Goal: Information Seeking & Learning: Learn about a topic

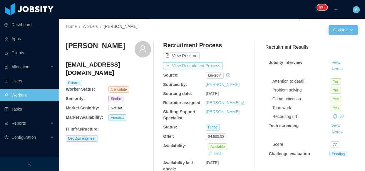
drag, startPoint x: 35, startPoint y: 96, endPoint x: 174, endPoint y: 9, distance: 164.0
click at [35, 95] on link "Workers" at bounding box center [29, 95] width 50 height 12
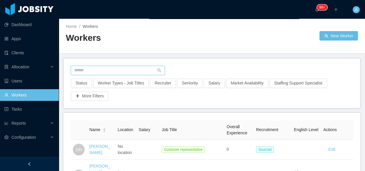
click at [112, 70] on input "text" at bounding box center [118, 70] width 94 height 9
paste input "**********"
type input "**********"
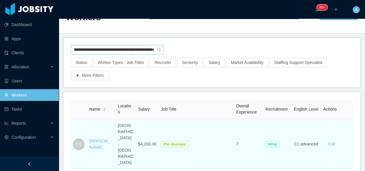
scroll to position [26, 0]
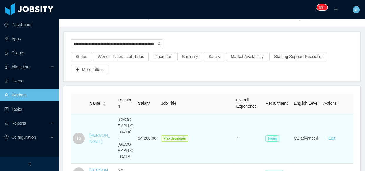
click at [96, 133] on link "Thiago Soares" at bounding box center [99, 138] width 21 height 11
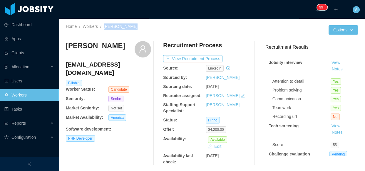
drag, startPoint x: 103, startPoint y: 26, endPoint x: 130, endPoint y: 26, distance: 26.8
click at [136, 26] on div "Home / Workers / Thiago Soares /" at bounding box center [139, 27] width 146 height 6
copy span "Thiago Soares"
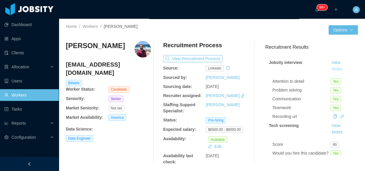
click at [331, 71] on button "Notes" at bounding box center [337, 69] width 16 height 7
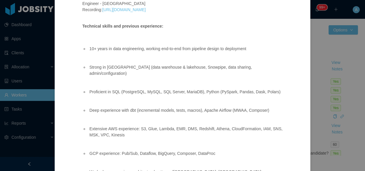
scroll to position [20, 0]
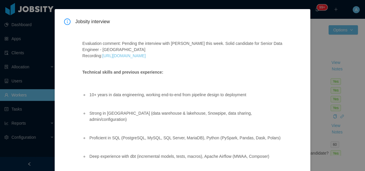
click at [316, 80] on div "Jobsity interview Evaluation comment: Pending the interview with [PERSON_NAME] …" at bounding box center [182, 85] width 365 height 171
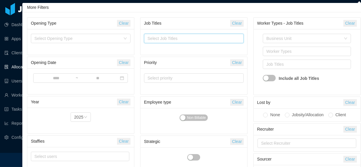
scroll to position [15, 0]
click at [13, 150] on aside "Dashboard Apps Clients Allocation Users Workers Tasks Reports Configuration" at bounding box center [29, 76] width 59 height 153
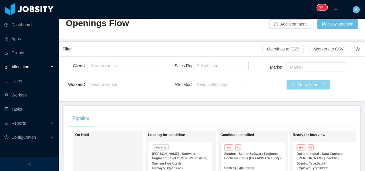
click at [323, 87] on button "More Filters · 1" at bounding box center [308, 84] width 43 height 9
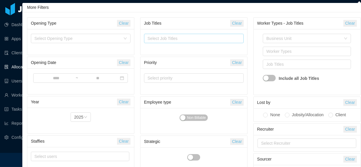
click at [187, 41] on div "Select Job Titles" at bounding box center [193, 38] width 94 height 9
type input "***"
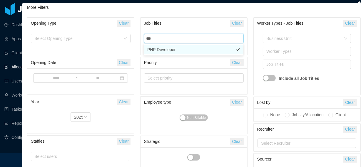
click at [174, 51] on li "PHP Developer" at bounding box center [194, 49] width 100 height 9
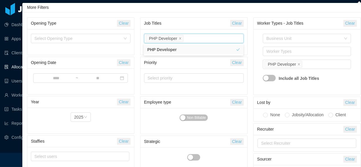
click at [255, 55] on div "Business Unit Worker Types Job Titles PHP Developer Include all Job Titles" at bounding box center [307, 62] width 107 height 66
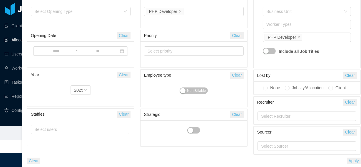
click at [352, 162] on button "Apply" at bounding box center [354, 161] width 14 height 7
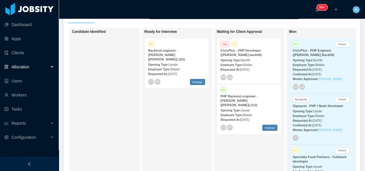
scroll to position [103, 0]
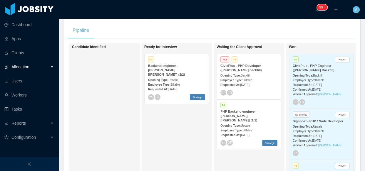
click at [243, 74] on span "Backfill" at bounding box center [245, 75] width 9 height 3
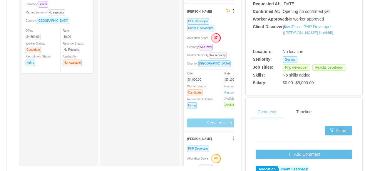
scroll to position [187, 0]
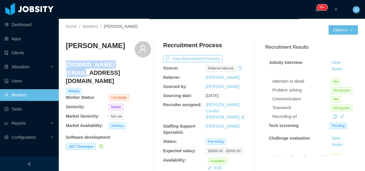
drag, startPoint x: 66, startPoint y: 64, endPoint x: 129, endPoint y: 63, distance: 62.9
click at [129, 63] on h4 "gmoura.ws@gmail.com" at bounding box center [108, 73] width 85 height 25
copy h4 "gmoura.ws@gmail.com"
click at [83, 45] on h3 "Guilherme Moura" at bounding box center [95, 45] width 59 height 9
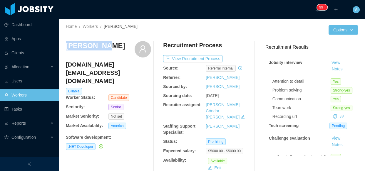
click at [83, 45] on h3 "Guilherme Moura" at bounding box center [95, 45] width 59 height 9
copy h3 "Guilherme"
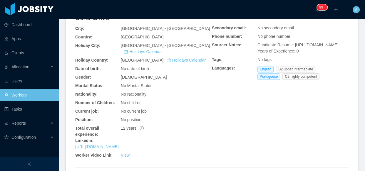
scroll to position [159, 0]
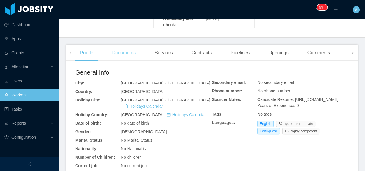
click at [137, 45] on div "Documents" at bounding box center [123, 53] width 33 height 16
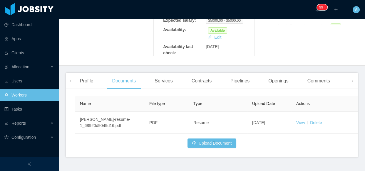
scroll to position [138, 0]
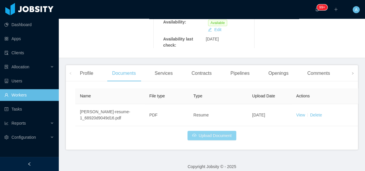
click at [222, 133] on button "Upload Document" at bounding box center [212, 135] width 49 height 9
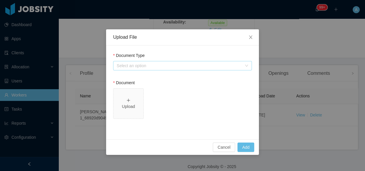
click at [126, 64] on div "Select an option" at bounding box center [179, 66] width 125 height 6
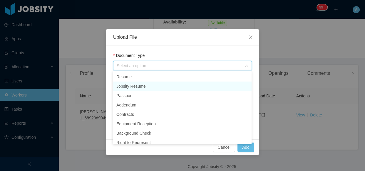
click at [135, 85] on li "Jobsity Resume" at bounding box center [182, 86] width 139 height 9
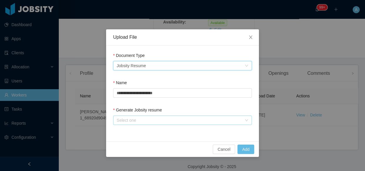
click at [129, 118] on div "Select one" at bounding box center [179, 121] width 125 height 6
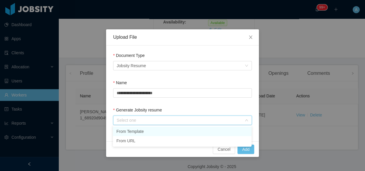
click at [130, 131] on li "From Template" at bounding box center [182, 131] width 139 height 9
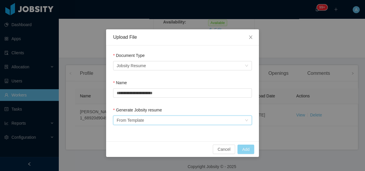
click at [244, 147] on button "Add" at bounding box center [245, 149] width 17 height 9
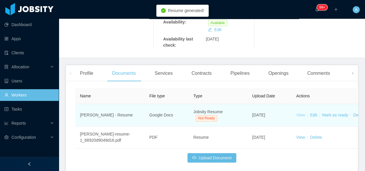
click at [299, 113] on link "View" at bounding box center [300, 115] width 9 height 5
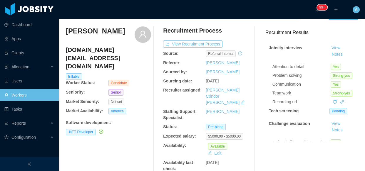
scroll to position [0, 0]
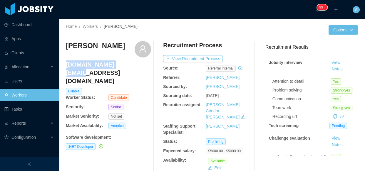
drag, startPoint x: 67, startPoint y: 64, endPoint x: 128, endPoint y: 64, distance: 61.1
click at [128, 64] on h4 "gmoura.ws@gmail.com" at bounding box center [108, 73] width 85 height 25
copy h4 "gmoura.ws@gmail.com"
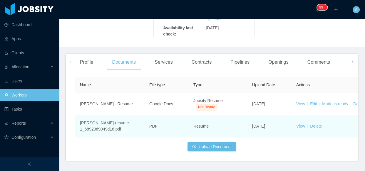
scroll to position [160, 0]
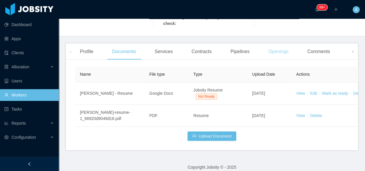
click at [272, 48] on div "Openings" at bounding box center [279, 52] width 30 height 16
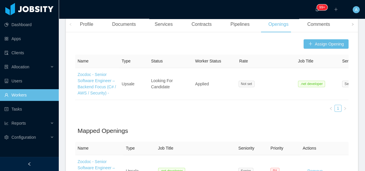
scroll to position [187, 0]
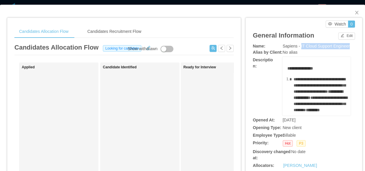
drag, startPoint x: 297, startPoint y: 47, endPoint x: 345, endPoint y: 47, distance: 47.6
click at [345, 47] on span "Sapiens - IT Cloud Support Engineer" at bounding box center [316, 46] width 67 height 5
copy span "IT Cloud Support Engineer"
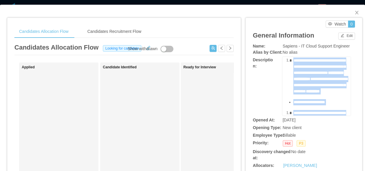
scroll to position [3, 0]
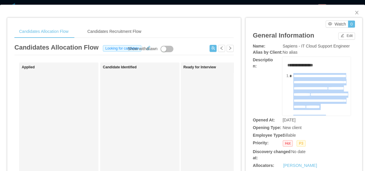
drag, startPoint x: 307, startPoint y: 81, endPoint x: 300, endPoint y: 76, distance: 7.9
click at [289, 73] on div "**********" at bounding box center [316, 168] width 59 height 212
copy div "**********"
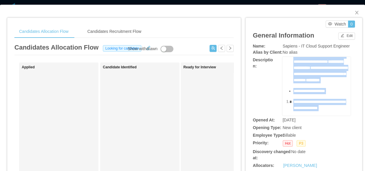
click at [325, 82] on span "**********" at bounding box center [320, 74] width 54 height 16
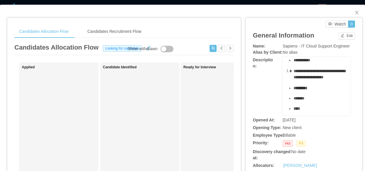
scroll to position [110, 0]
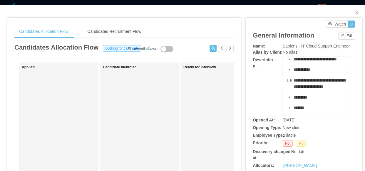
click at [300, 61] on span "**********" at bounding box center [314, 59] width 43 height 4
copy span "********"
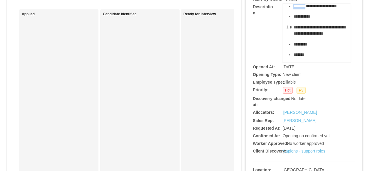
click at [303, 8] on span "**********" at bounding box center [314, 6] width 43 height 4
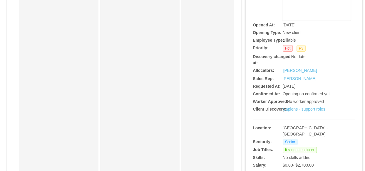
scroll to position [107, 0]
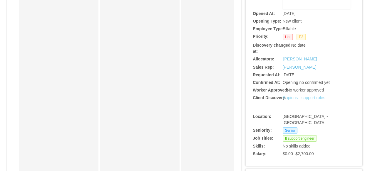
click at [303, 98] on link "Sapiens - support roles" at bounding box center [304, 98] width 42 height 5
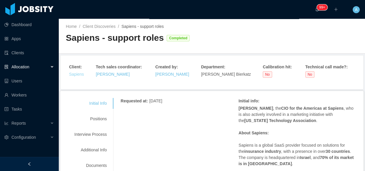
click at [76, 76] on link "Sapiens" at bounding box center [76, 74] width 15 height 5
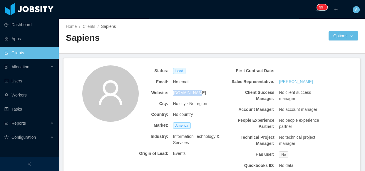
drag, startPoint x: 168, startPoint y: 93, endPoint x: 196, endPoint y: 91, distance: 27.4
click at [196, 91] on div "Website: [DOMAIN_NAME]" at bounding box center [171, 93] width 106 height 11
copy div "[DOMAIN_NAME]"
